Goal: Navigation & Orientation: Find specific page/section

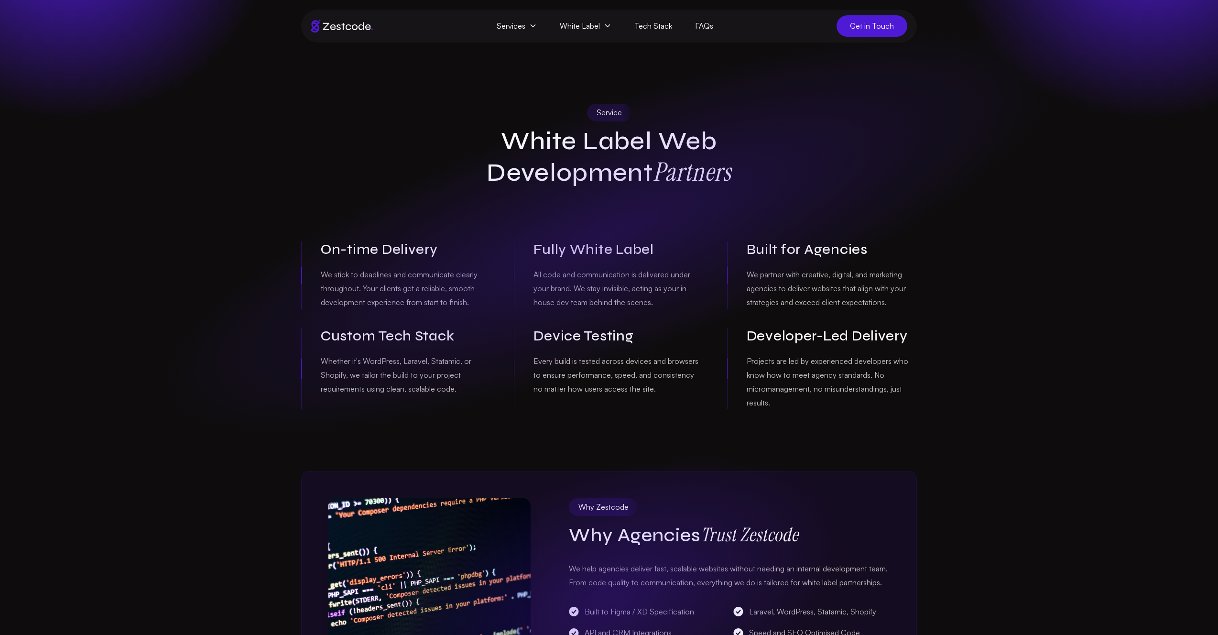
click at [850, 27] on span "Get in Touch" at bounding box center [872, 26] width 71 height 22
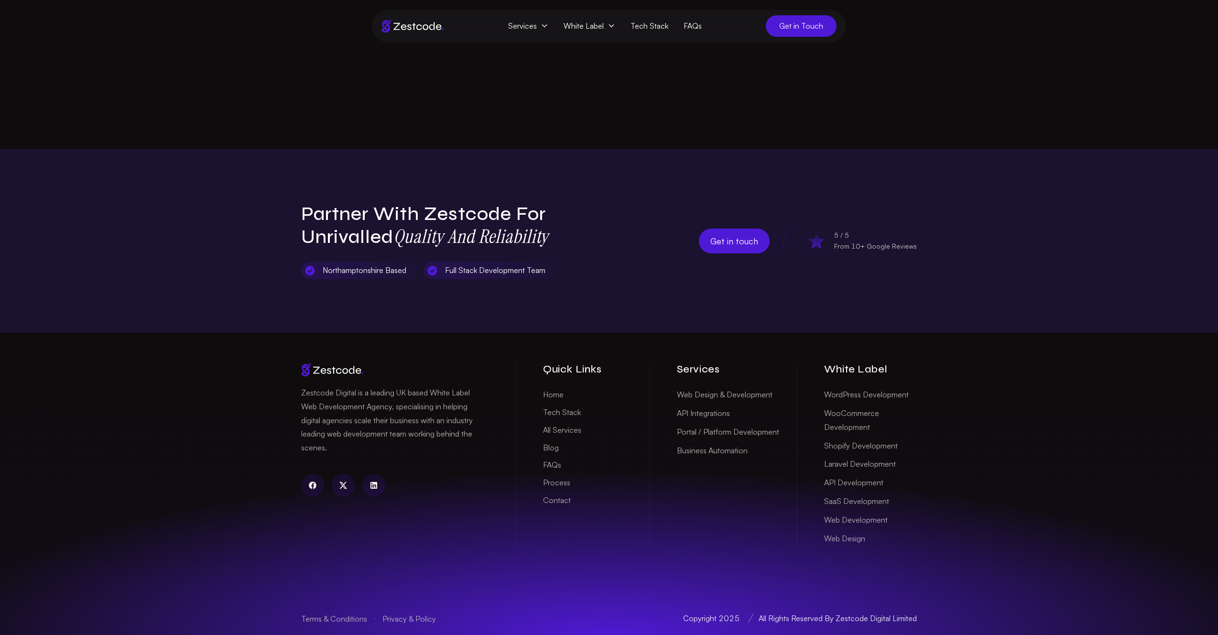
scroll to position [361, 0]
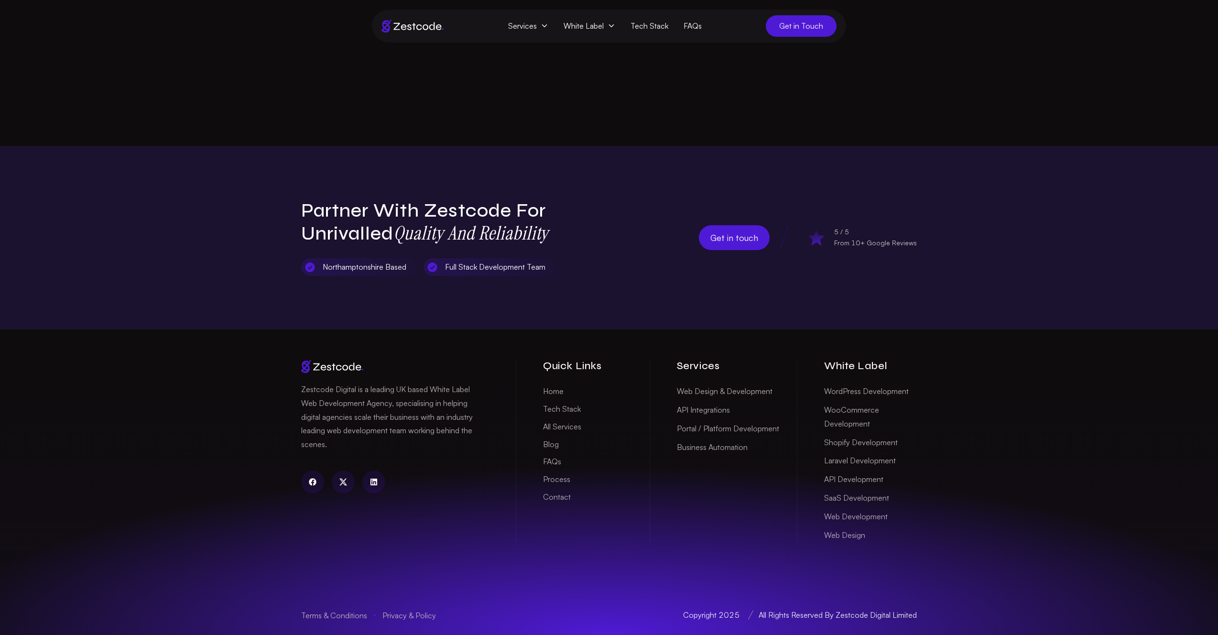
click at [839, 387] on link "WordPress Development" at bounding box center [866, 391] width 85 height 15
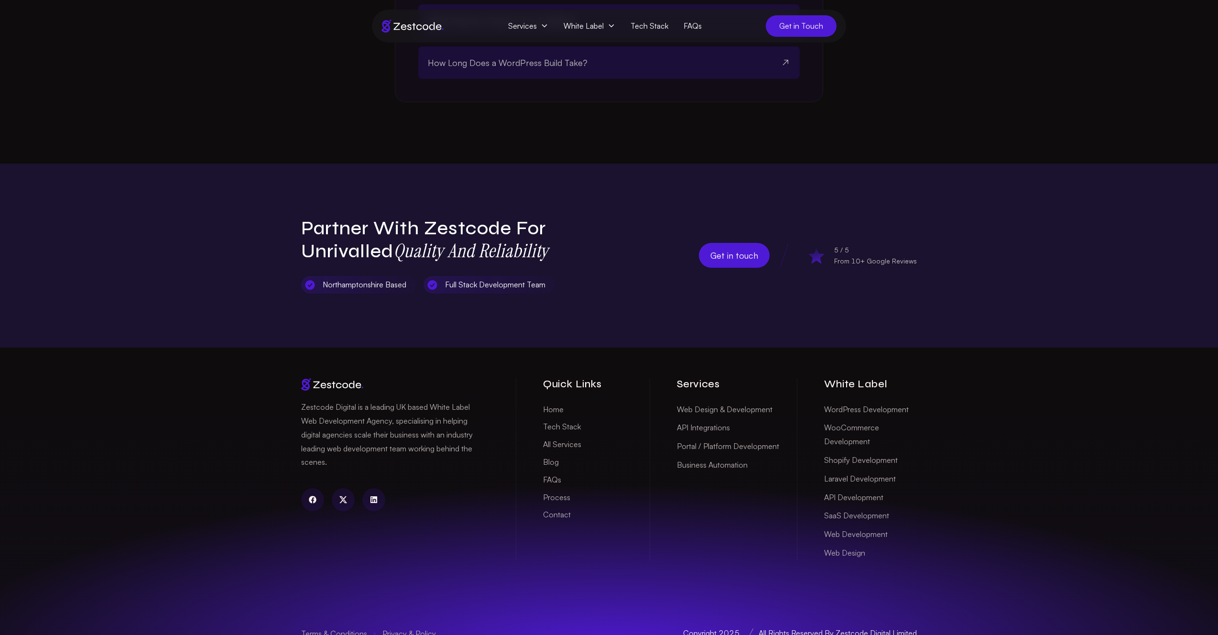
scroll to position [2156, 0]
click at [538, 21] on span "Services" at bounding box center [528, 26] width 55 height 18
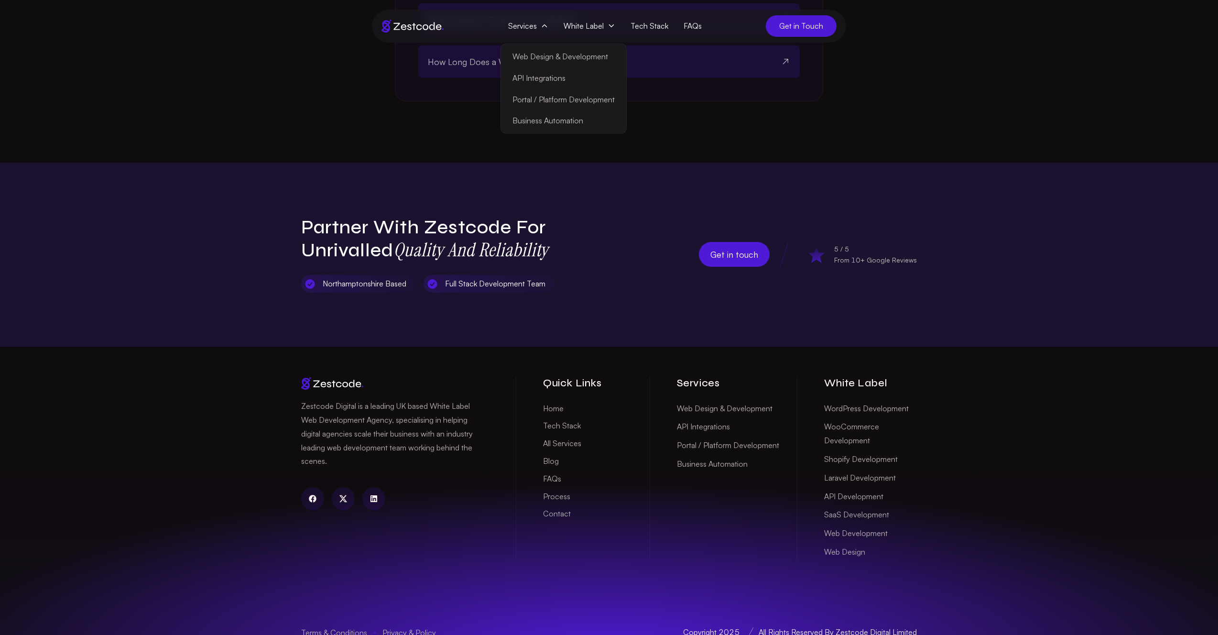
click at [595, 26] on span "White Label" at bounding box center [589, 26] width 67 height 18
